Goal: Information Seeking & Learning: Learn about a topic

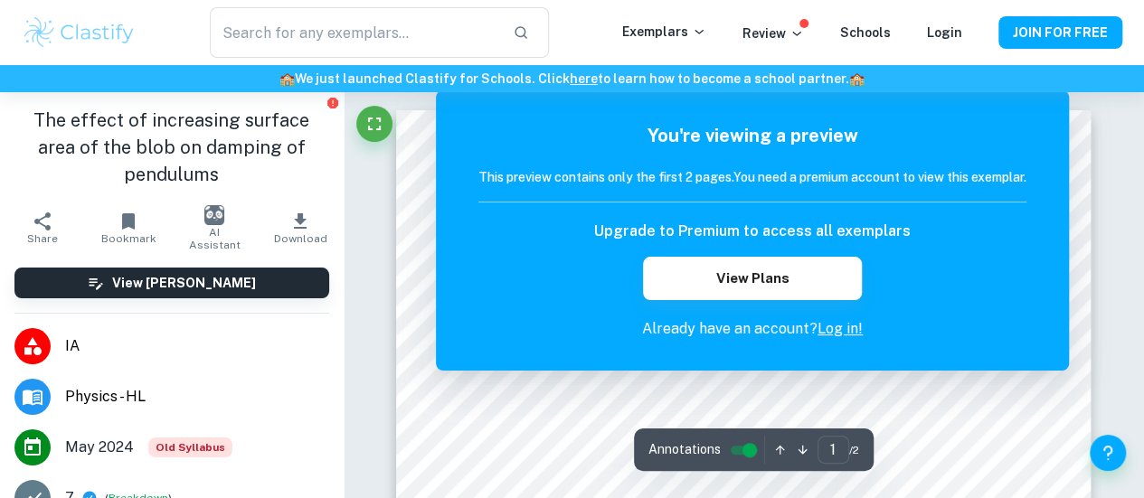
click at [383, 144] on div at bounding box center [374, 128] width 36 height 45
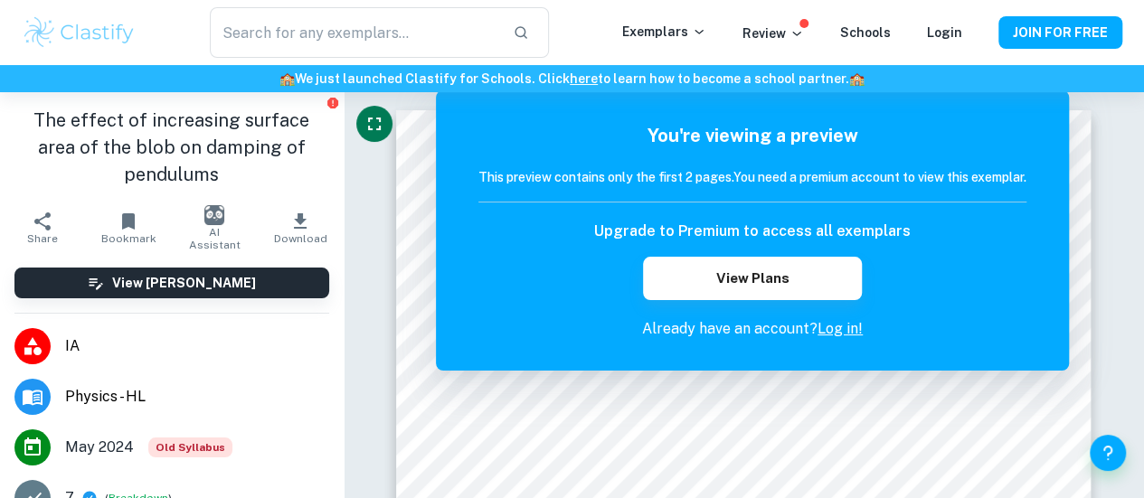
click at [375, 134] on icon "Fullscreen" at bounding box center [375, 124] width 22 height 22
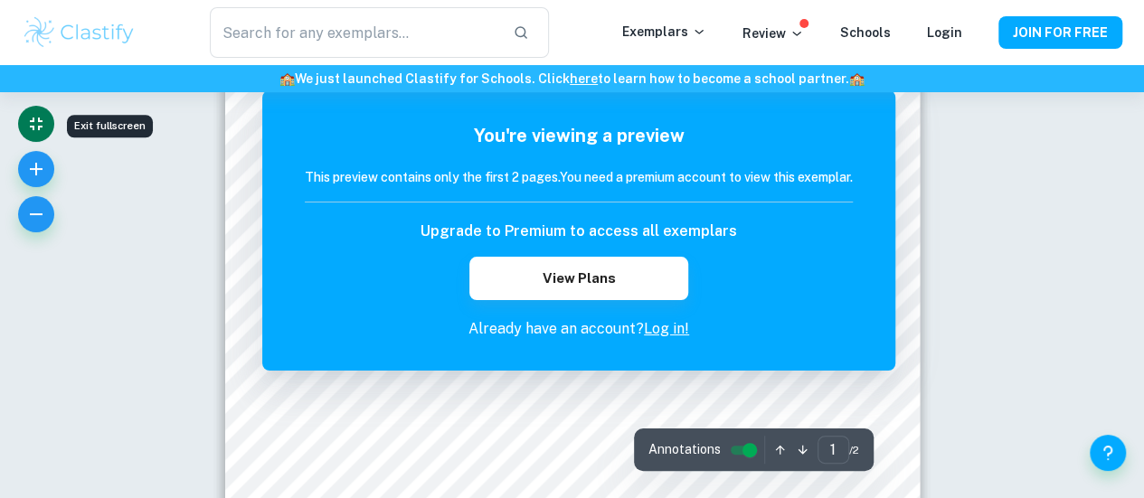
scroll to position [715, 0]
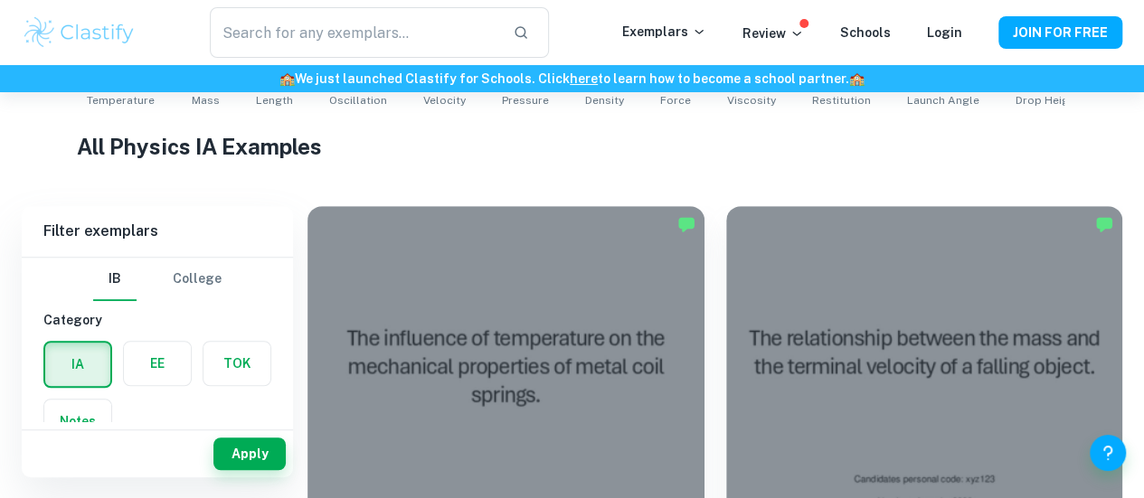
scroll to position [207, 0]
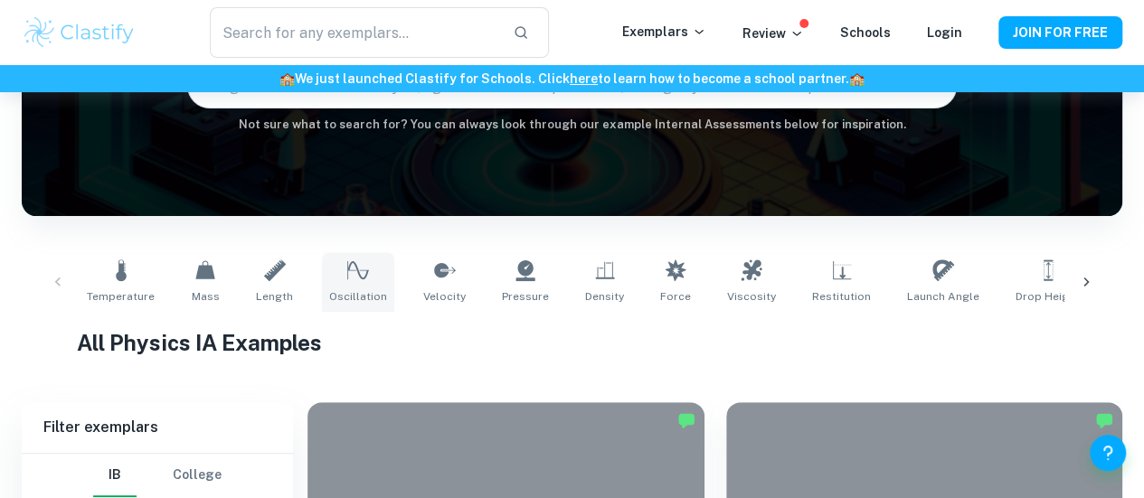
click at [347, 275] on icon at bounding box center [358, 271] width 22 height 22
type input "Oscillation"
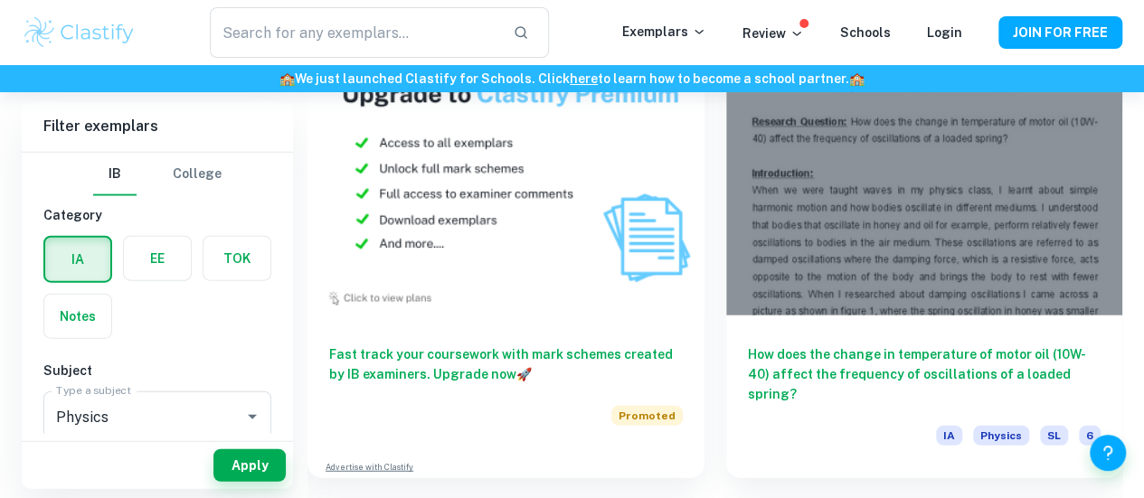
scroll to position [2040, 0]
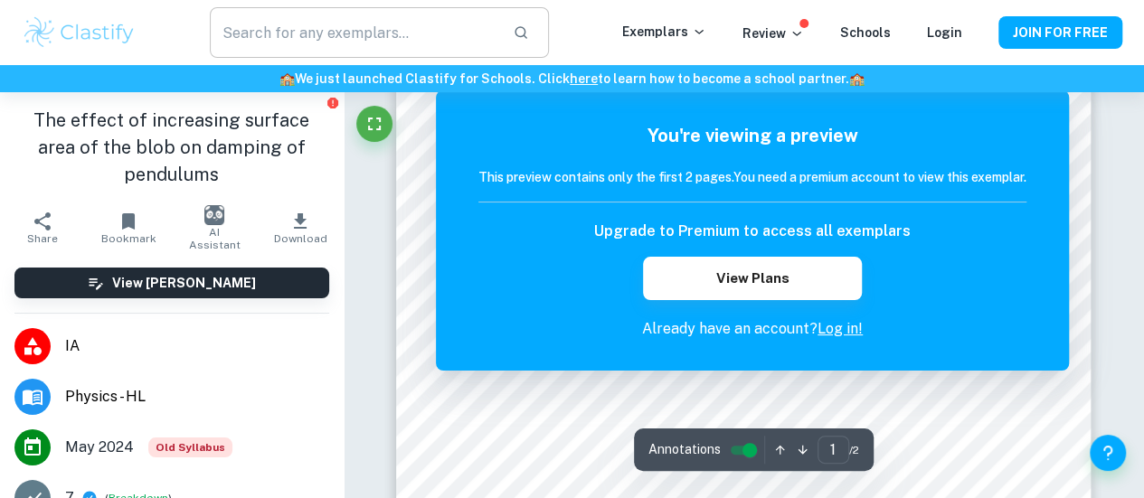
scroll to position [525, 0]
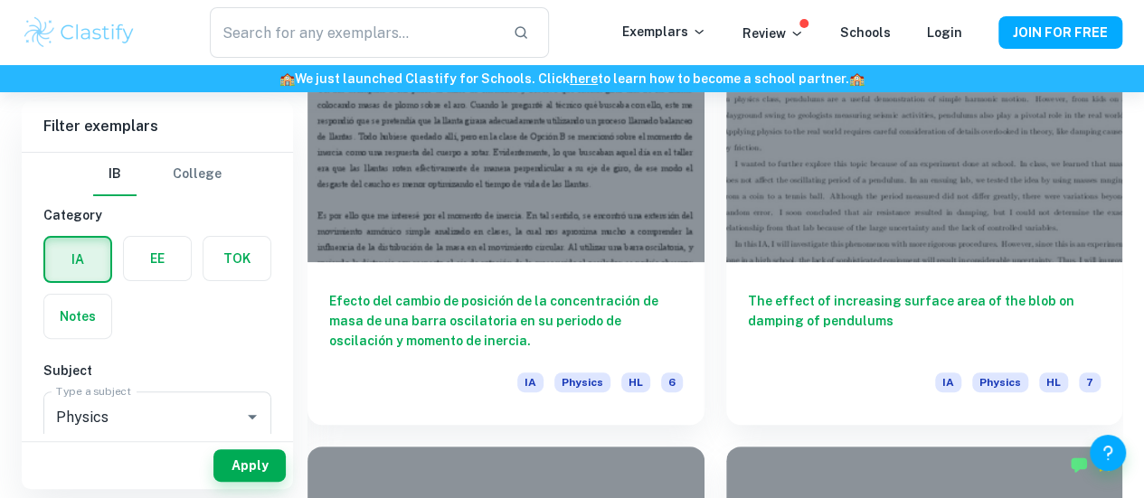
scroll to position [3545, 0]
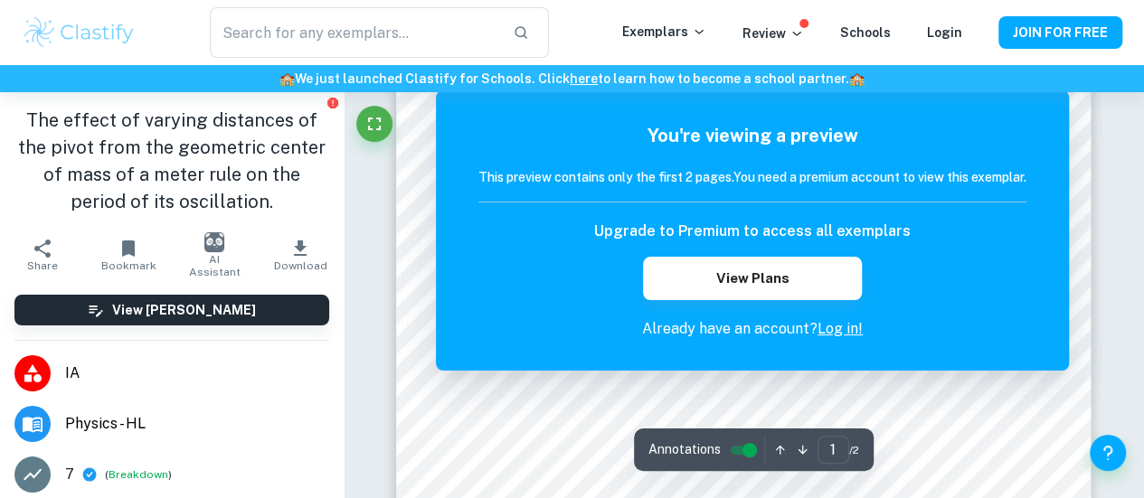
scroll to position [75, 0]
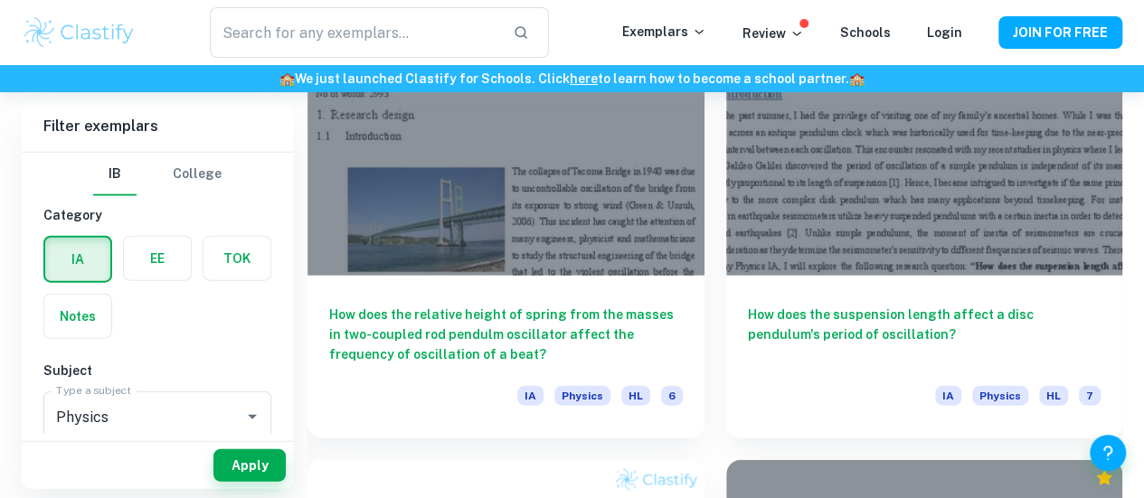
scroll to position [5469, 0]
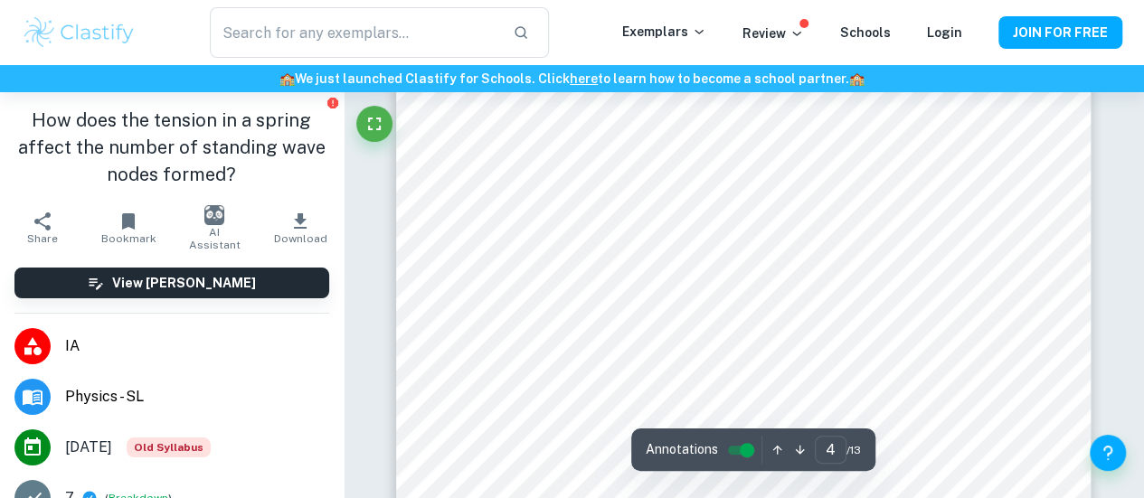
scroll to position [3273, 0]
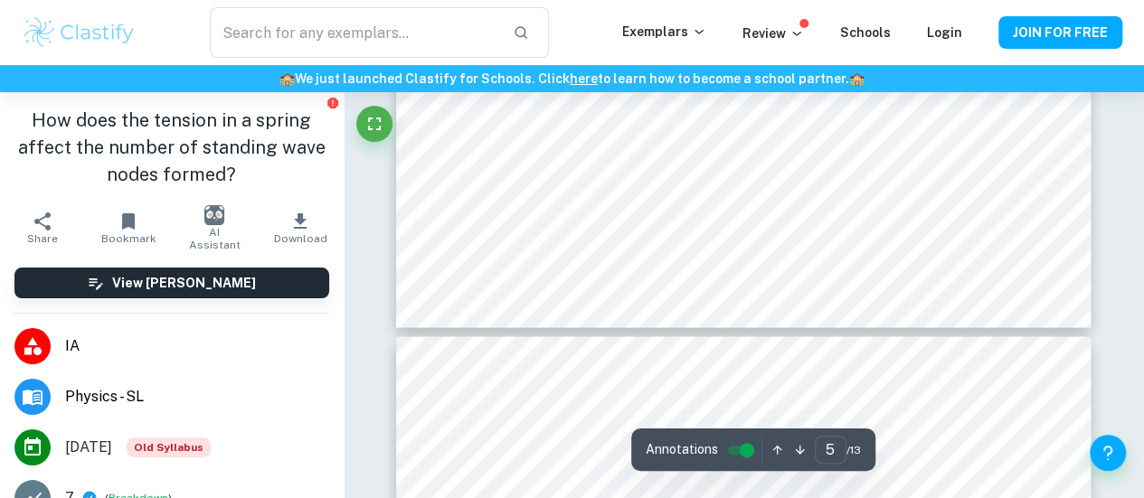
type input "6"
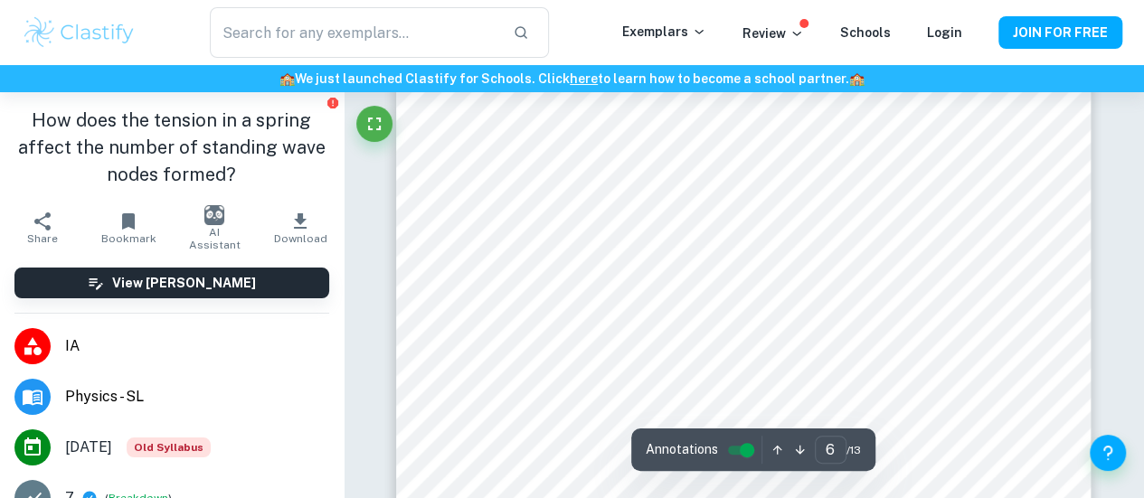
scroll to position [5273, 0]
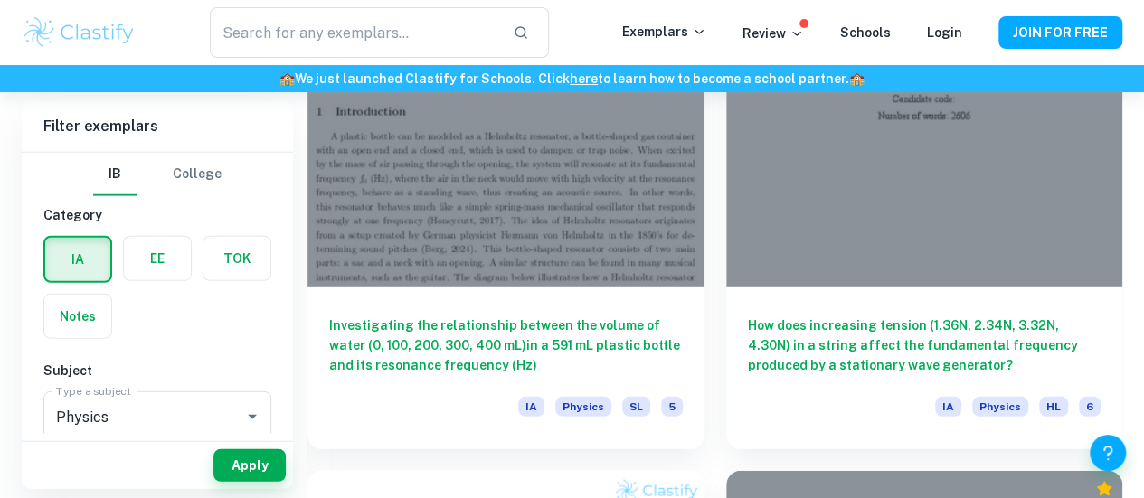
scroll to position [9211, 0]
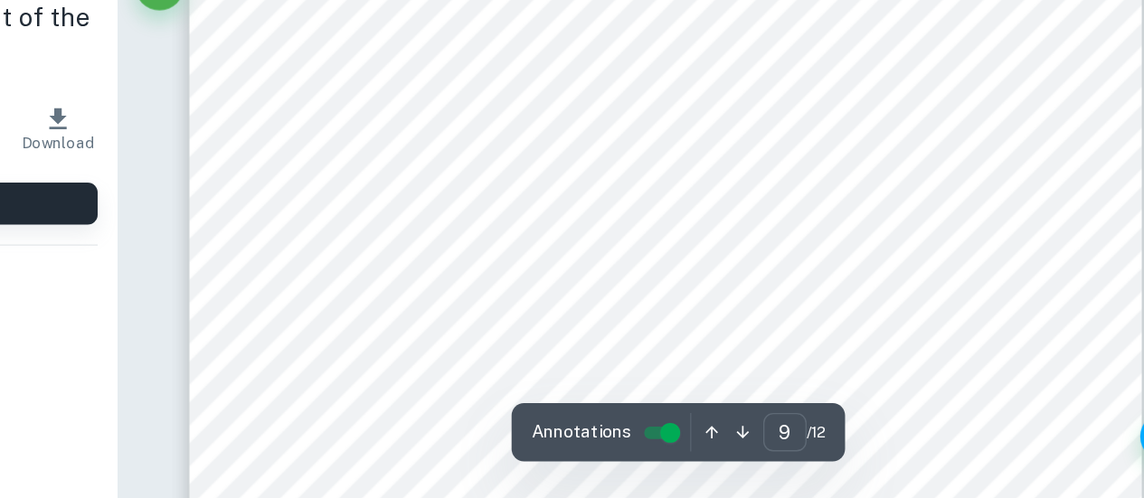
scroll to position [8753, 0]
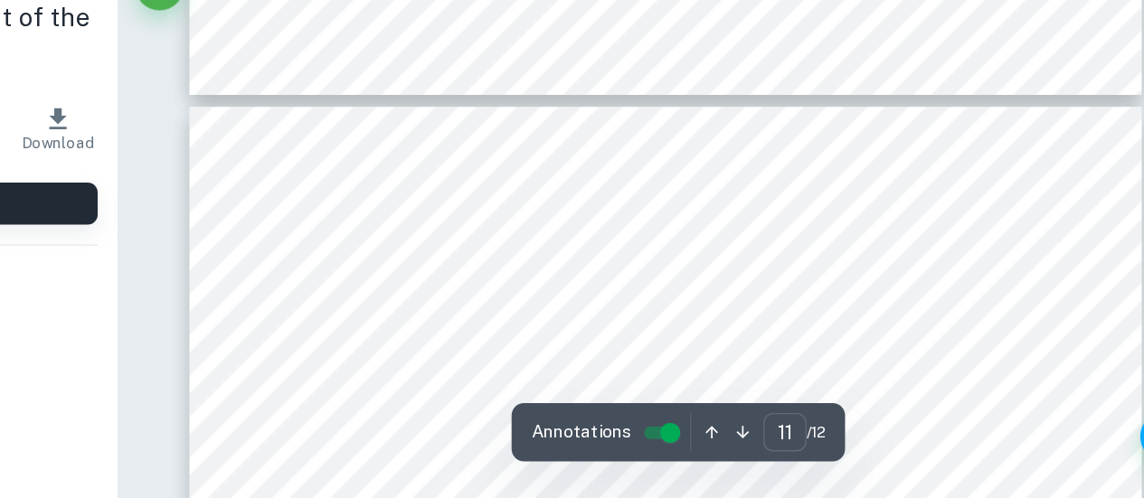
type input "12"
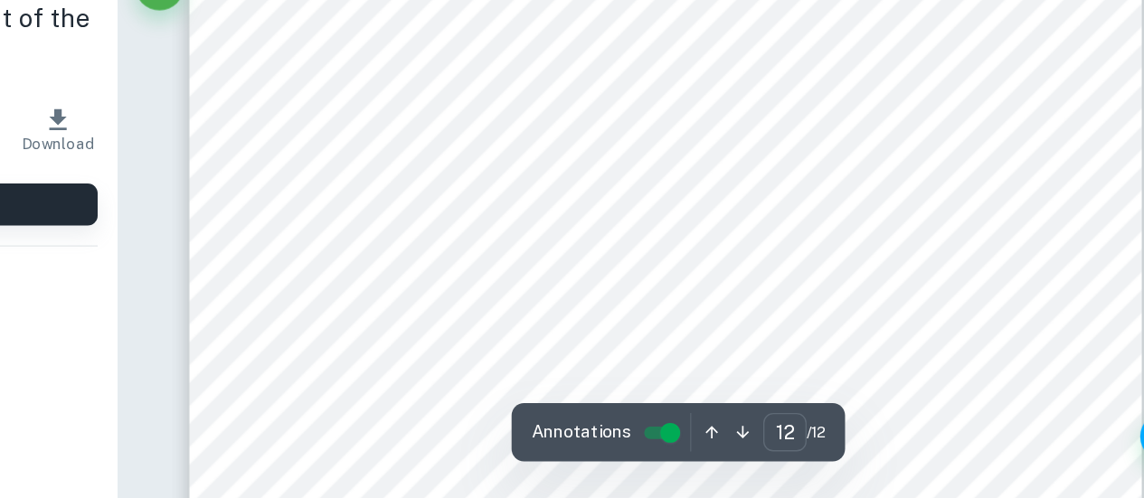
scroll to position [11615, 0]
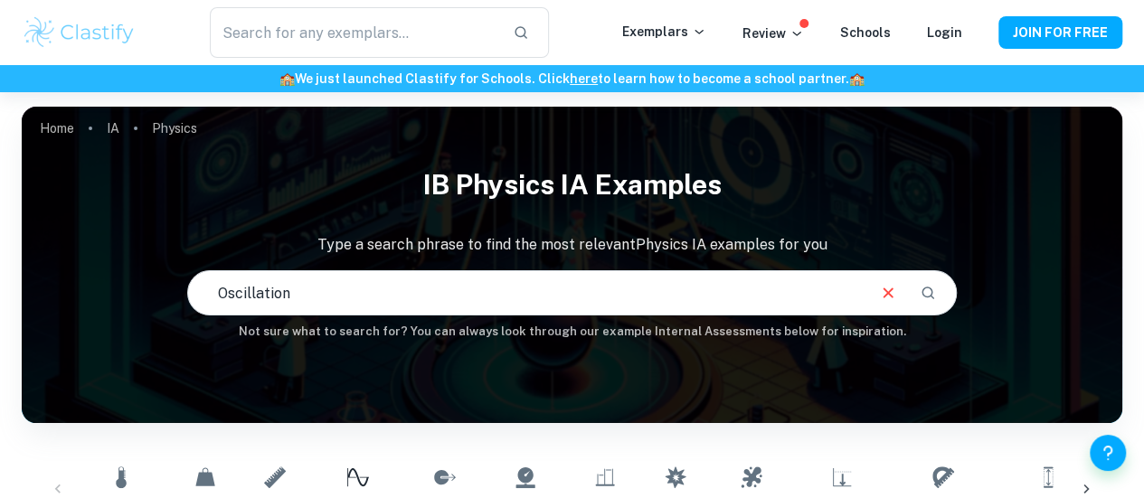
scroll to position [220, 0]
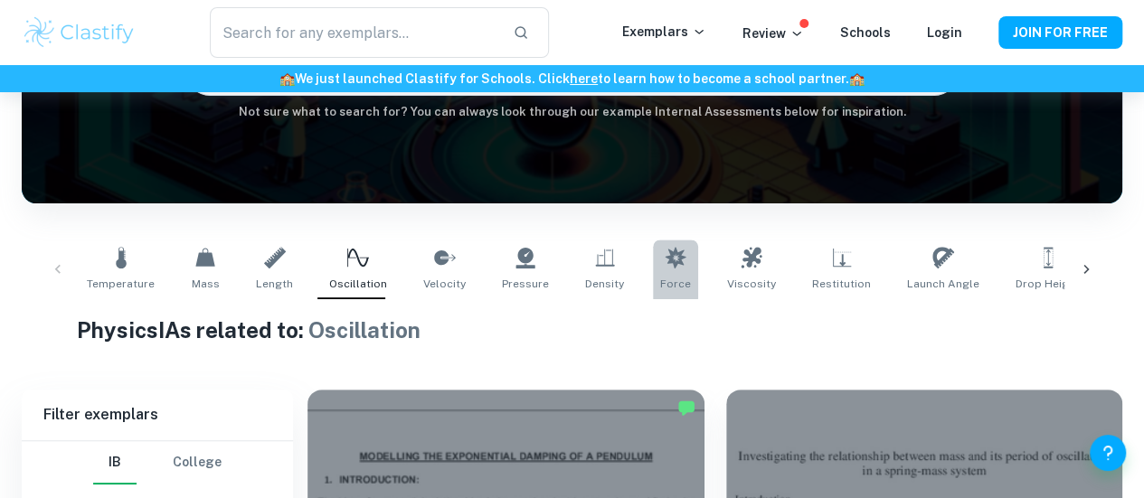
click at [653, 263] on link "Force" at bounding box center [675, 270] width 45 height 60
type input "Force"
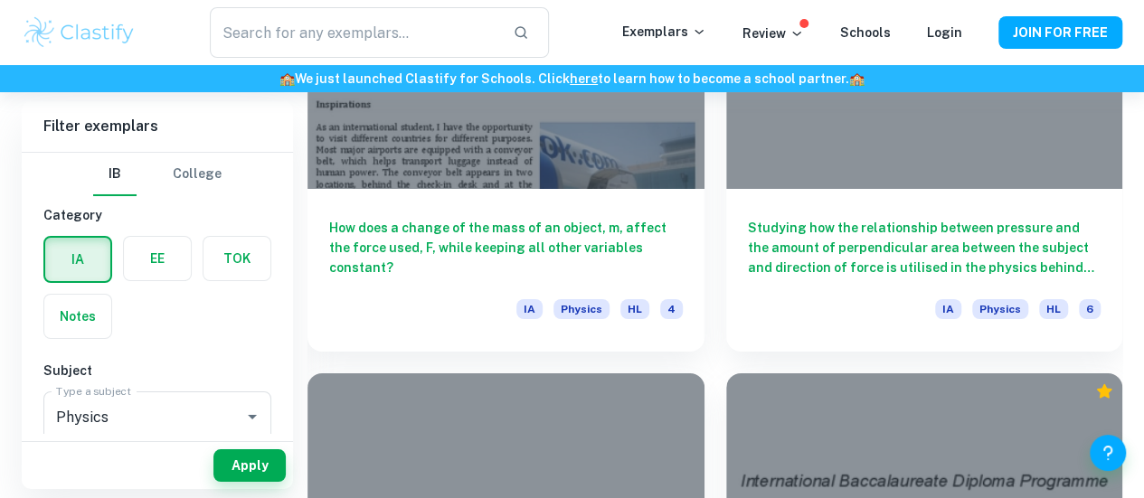
scroll to position [3144, 0]
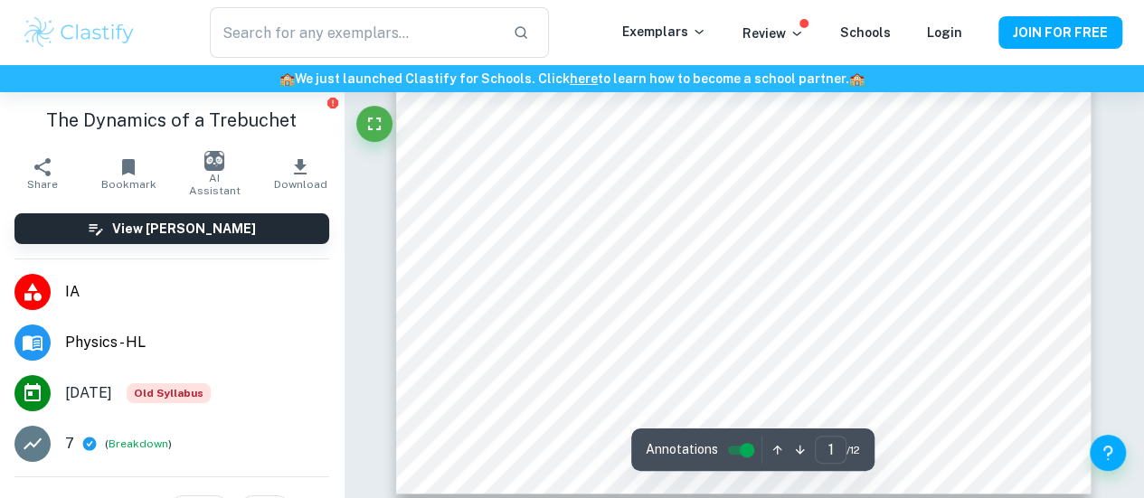
scroll to position [547, 0]
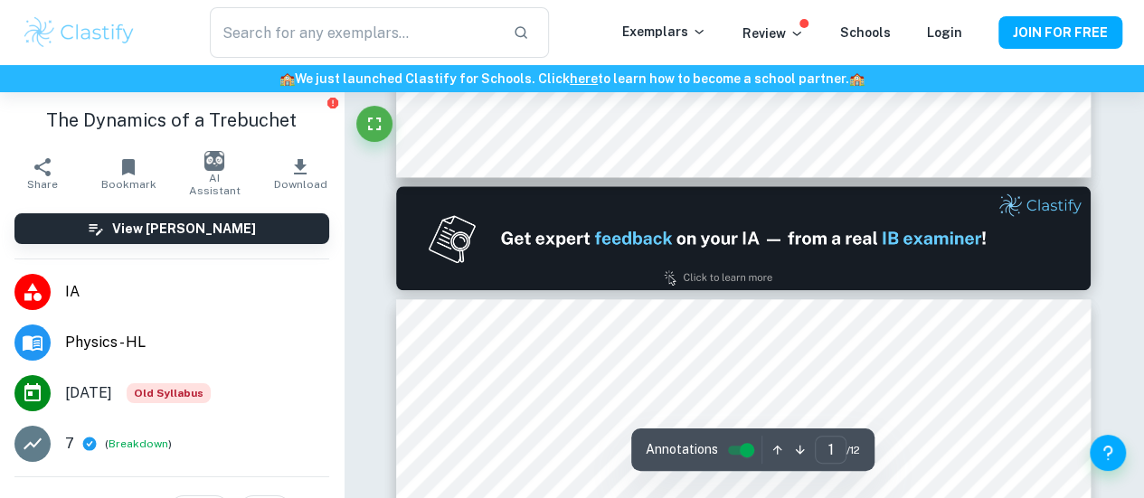
type input "2"
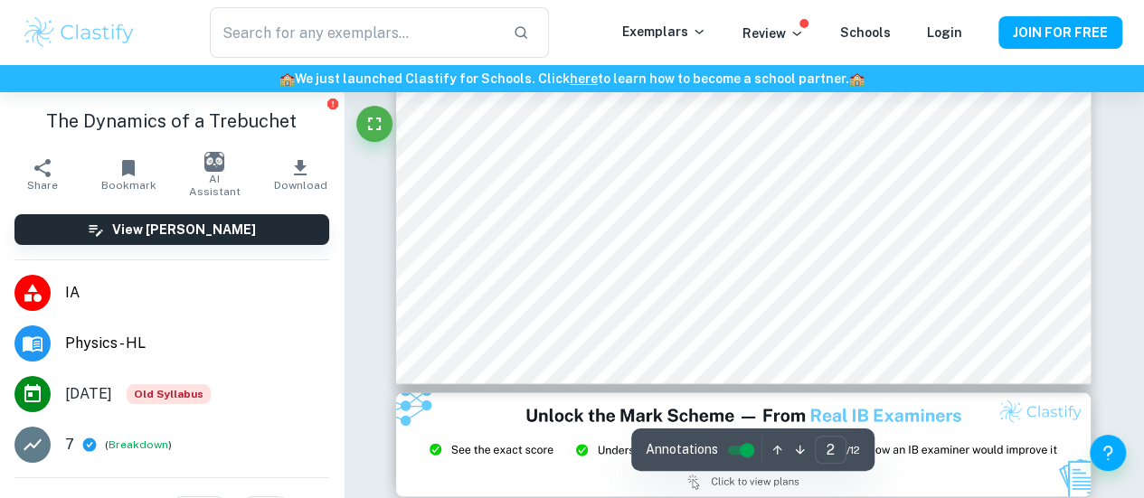
scroll to position [1646, 0]
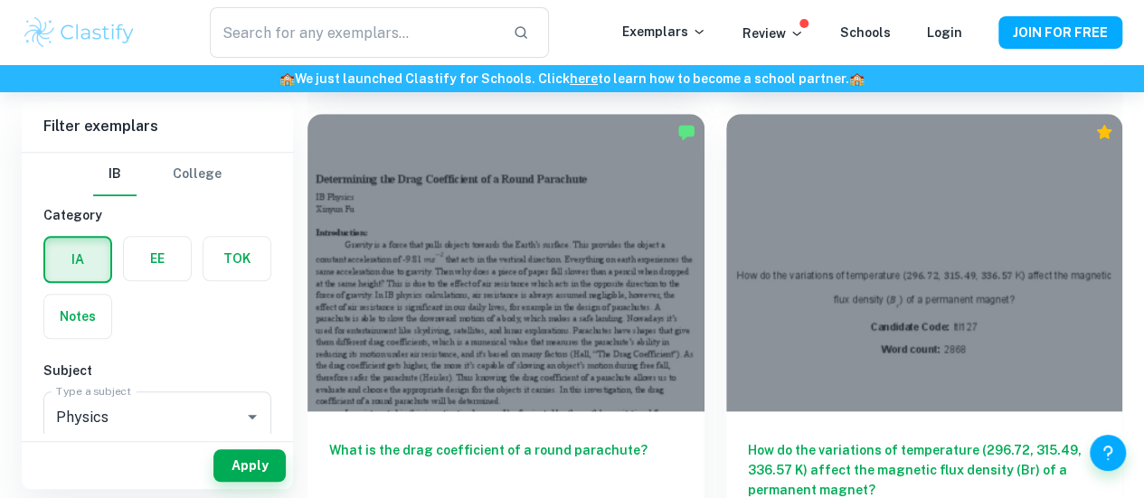
scroll to position [14471, 0]
